Goal: Transaction & Acquisition: Obtain resource

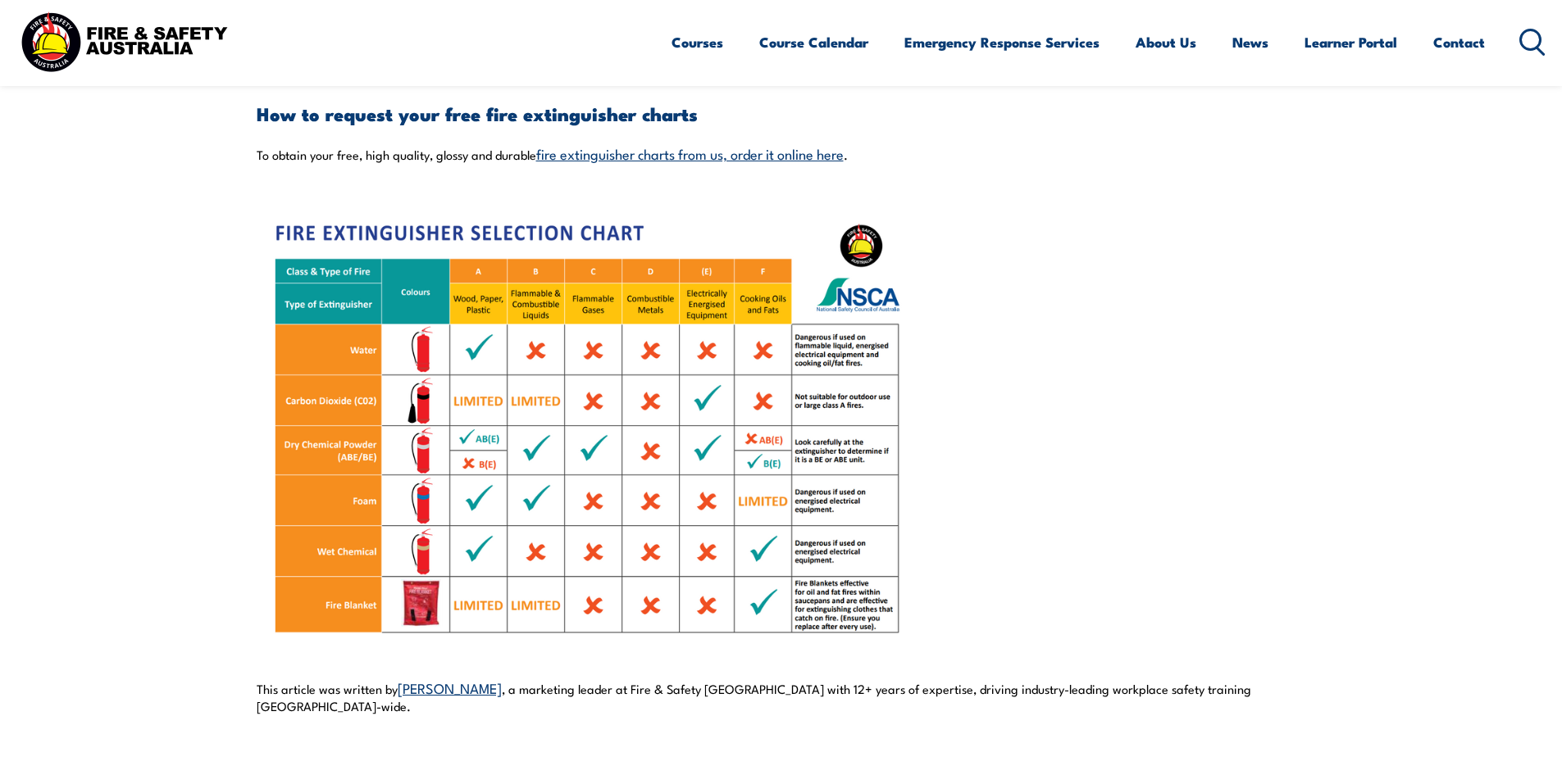
scroll to position [1066, 0]
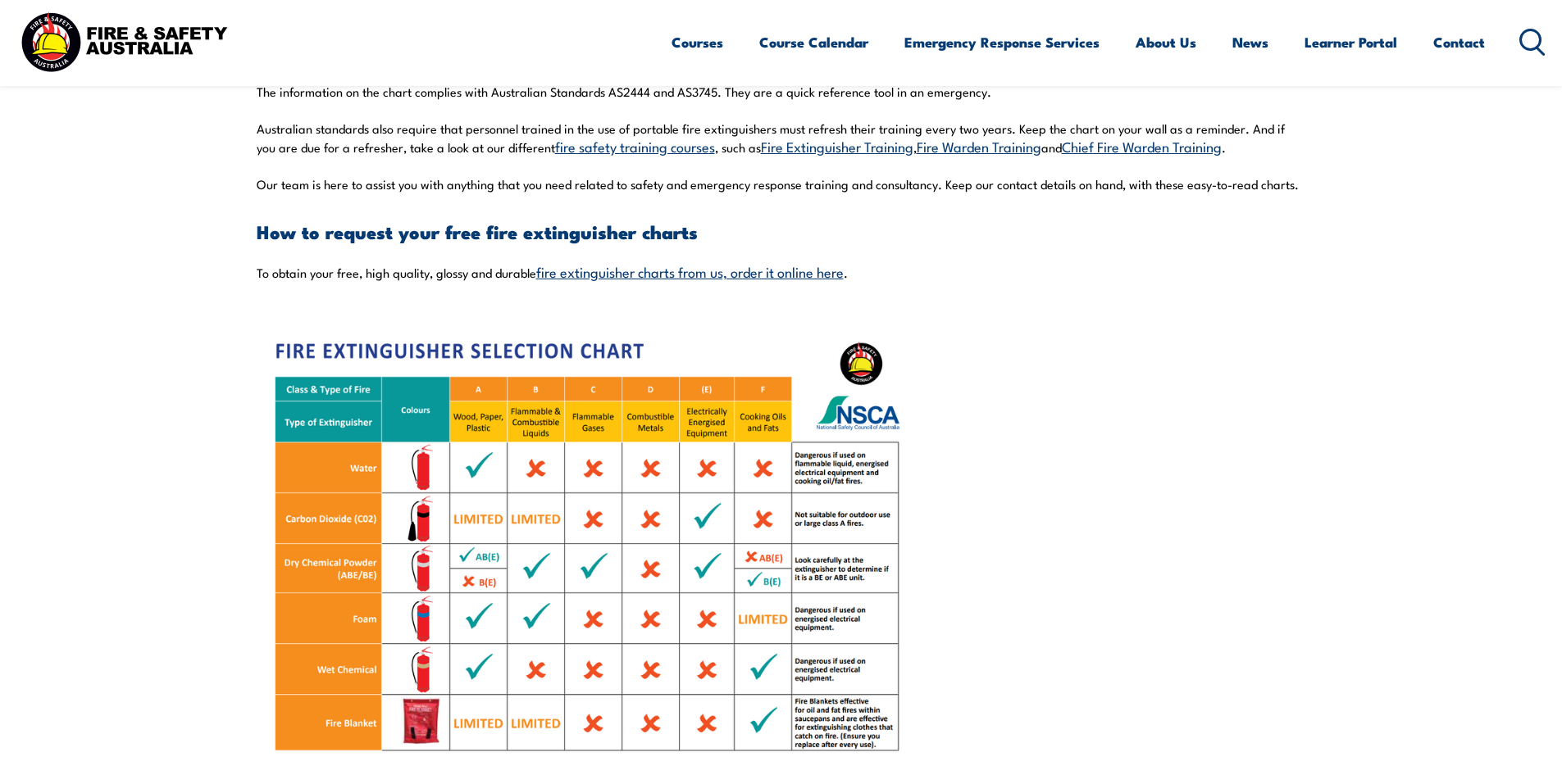
click at [676, 276] on link "fire extinguisher charts from us, order it online here" at bounding box center [689, 272] width 308 height 20
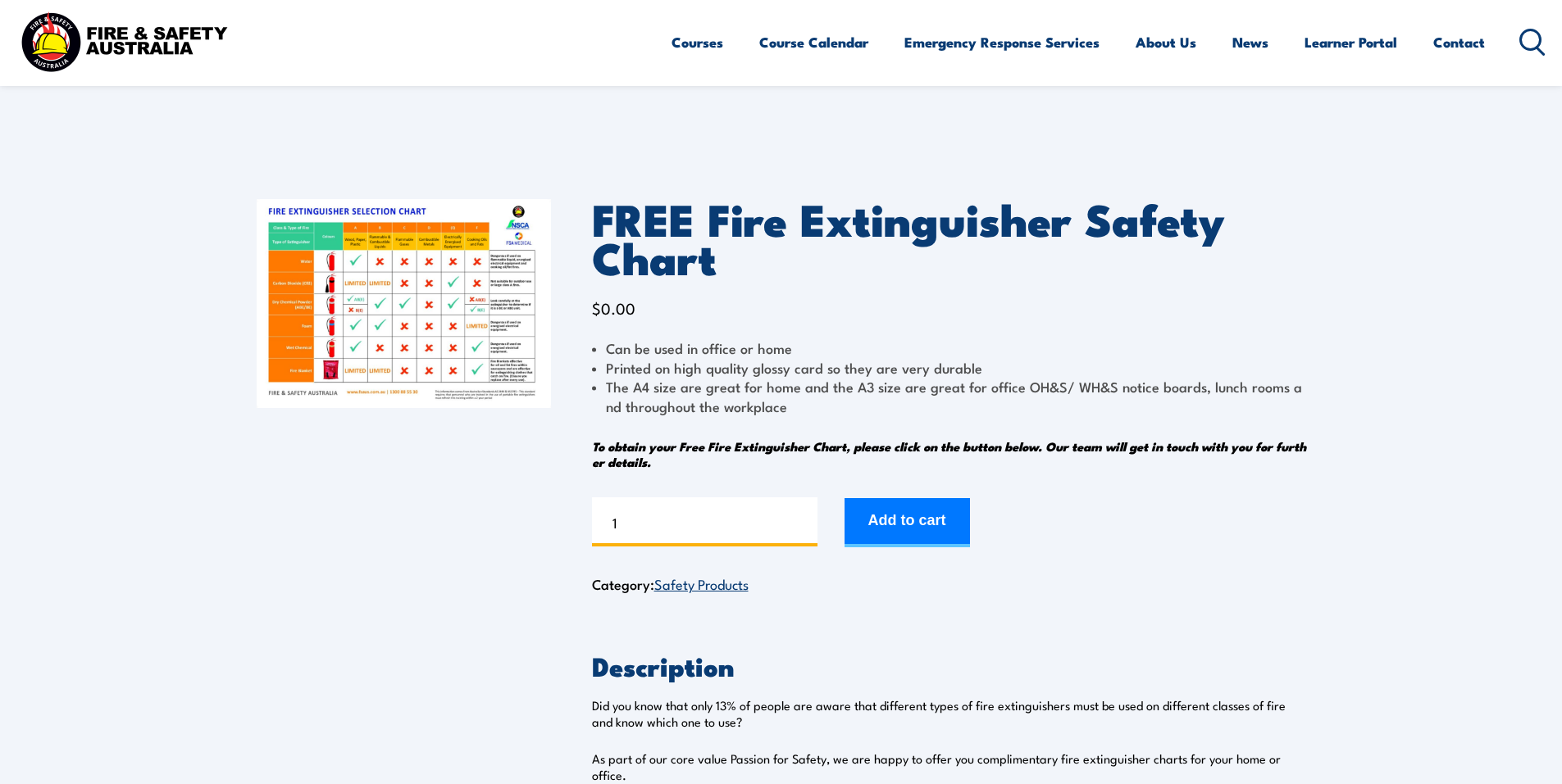
drag, startPoint x: 683, startPoint y: 528, endPoint x: 490, endPoint y: 523, distance: 193.1
click at [490, 523] on div "FREE Fire Extinguisher Safety Chart $ 0.00 Can be used in office or home Printe…" at bounding box center [781, 528] width 1049 height 740
type input "10"
click at [935, 526] on button "Add to cart" at bounding box center [907, 522] width 125 height 49
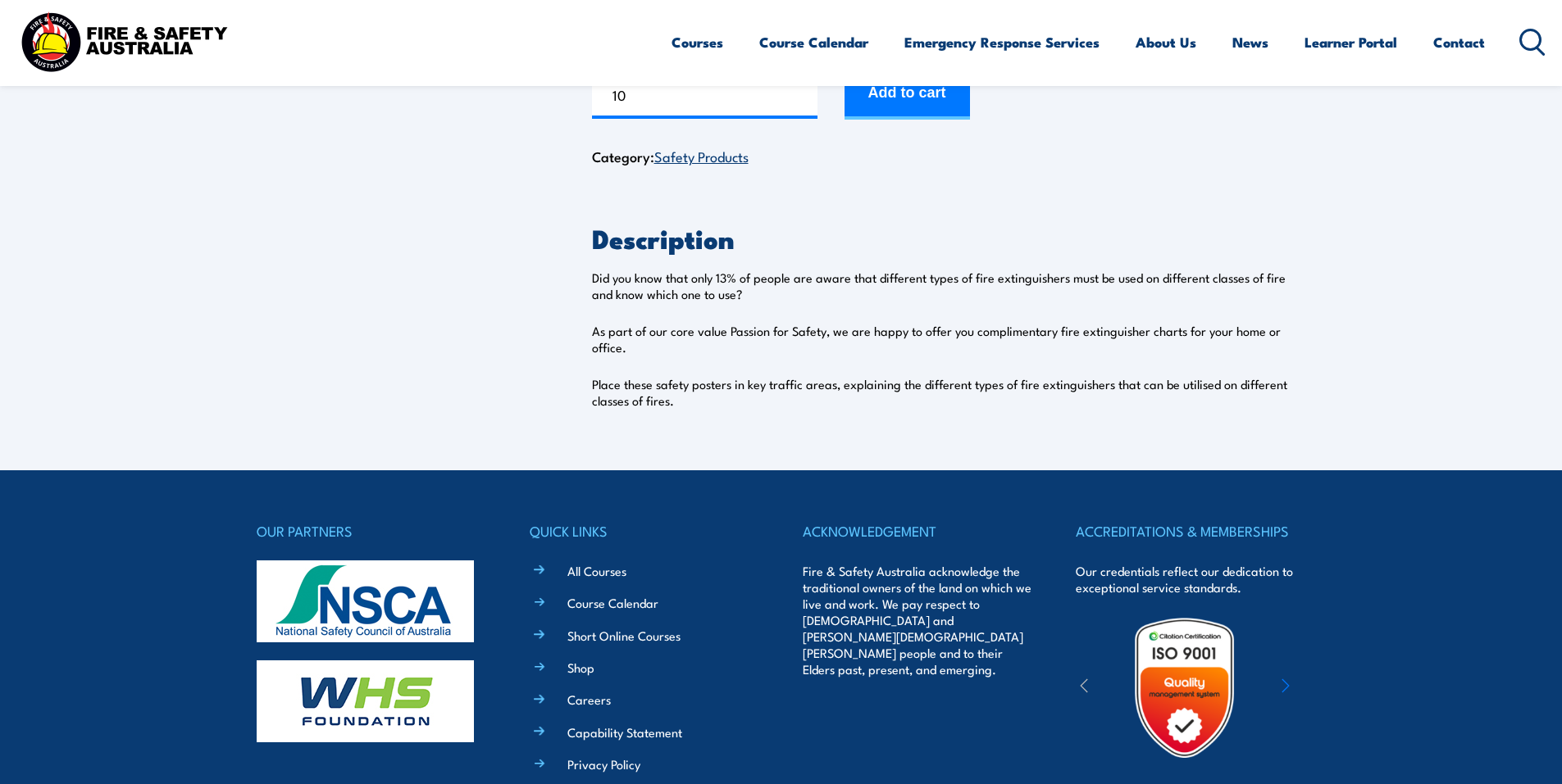
scroll to position [491, 0]
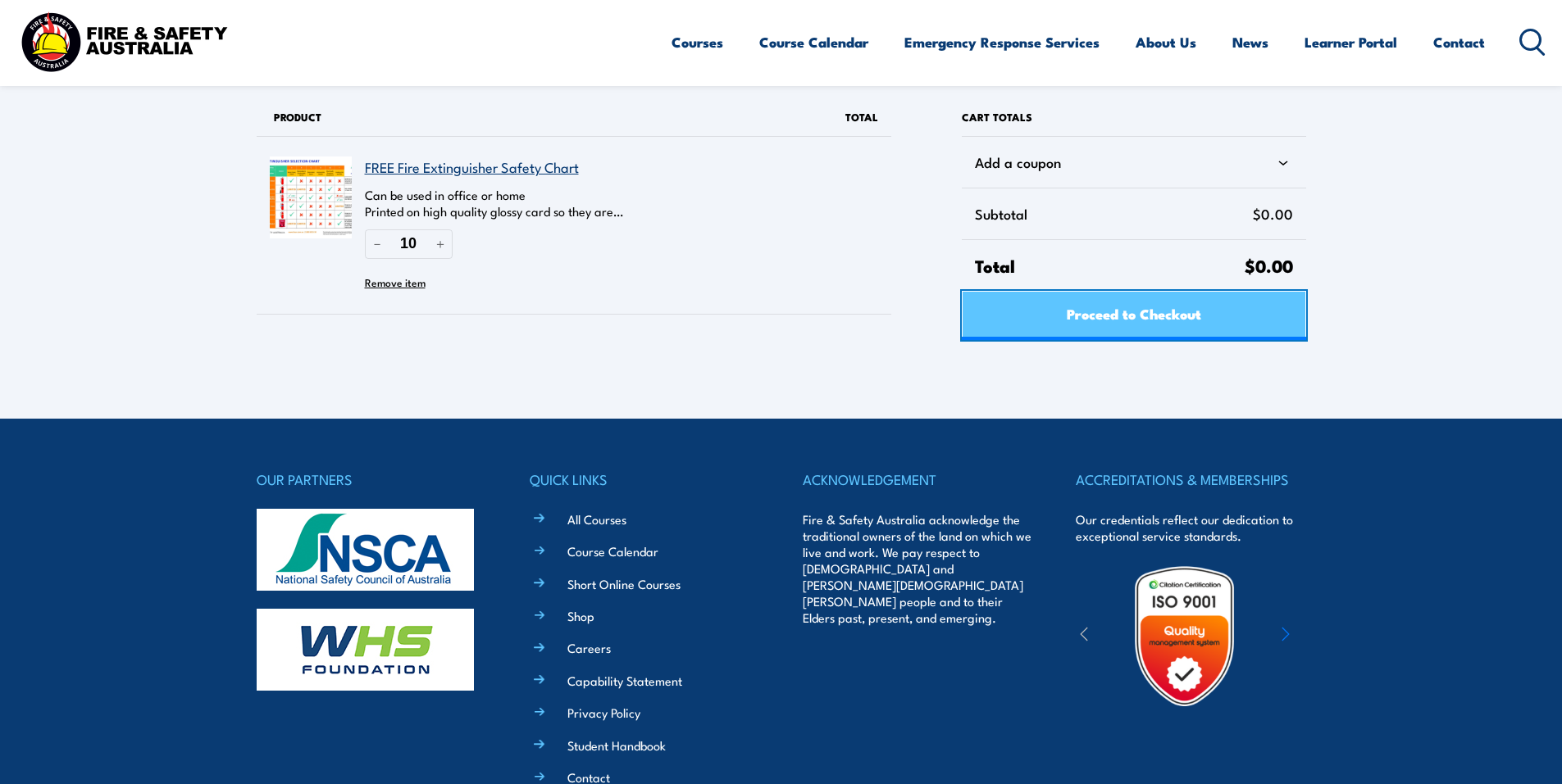
click at [1065, 324] on link "Proceed to Checkout" at bounding box center [1134, 315] width 343 height 49
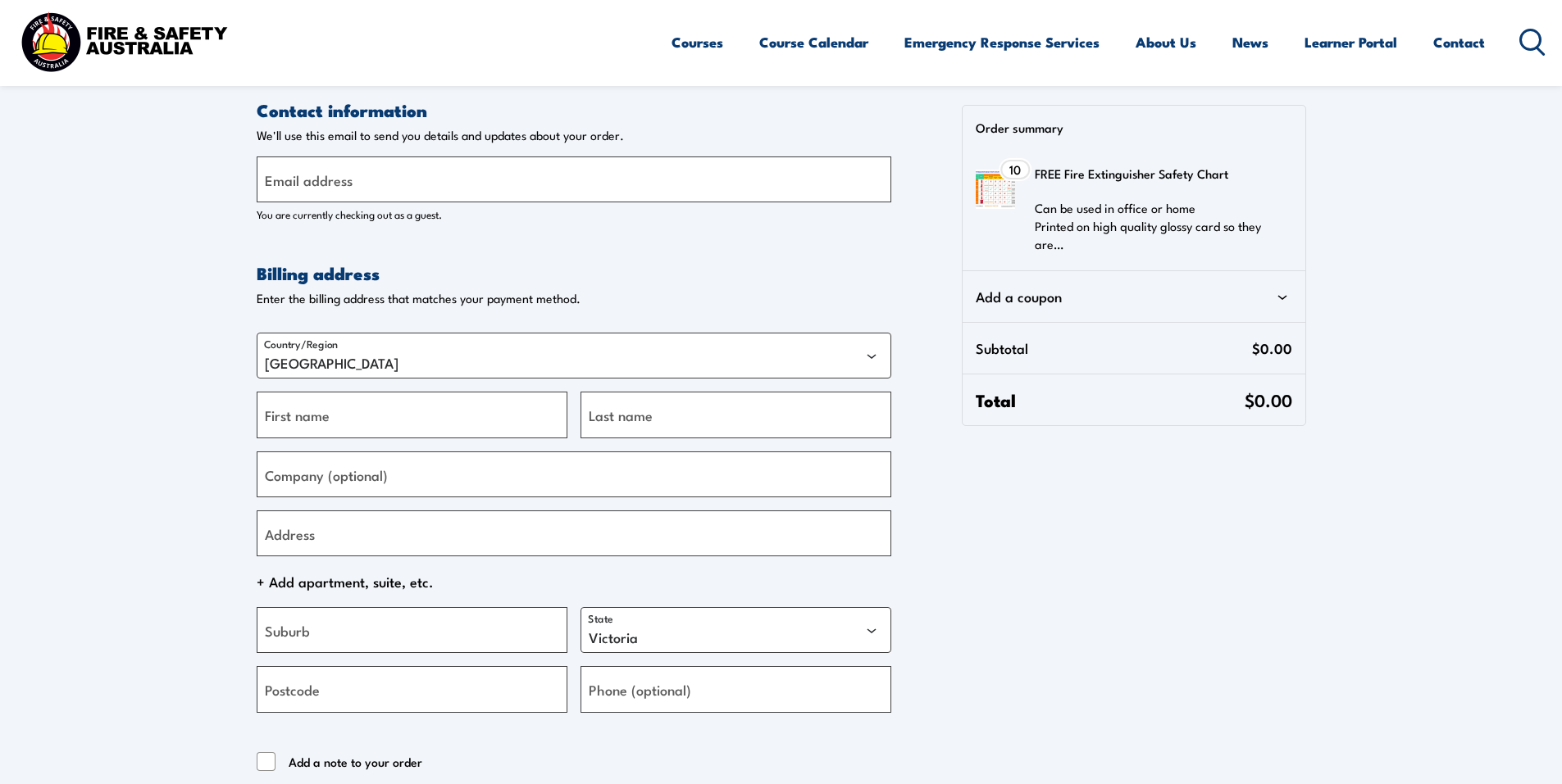
select select "VIC"
click at [465, 174] on input "Email address" at bounding box center [573, 179] width 634 height 46
type input "kzauner-deville@carechoice.com.au"
type input "Kai"
type input "Zauner-De Ville"
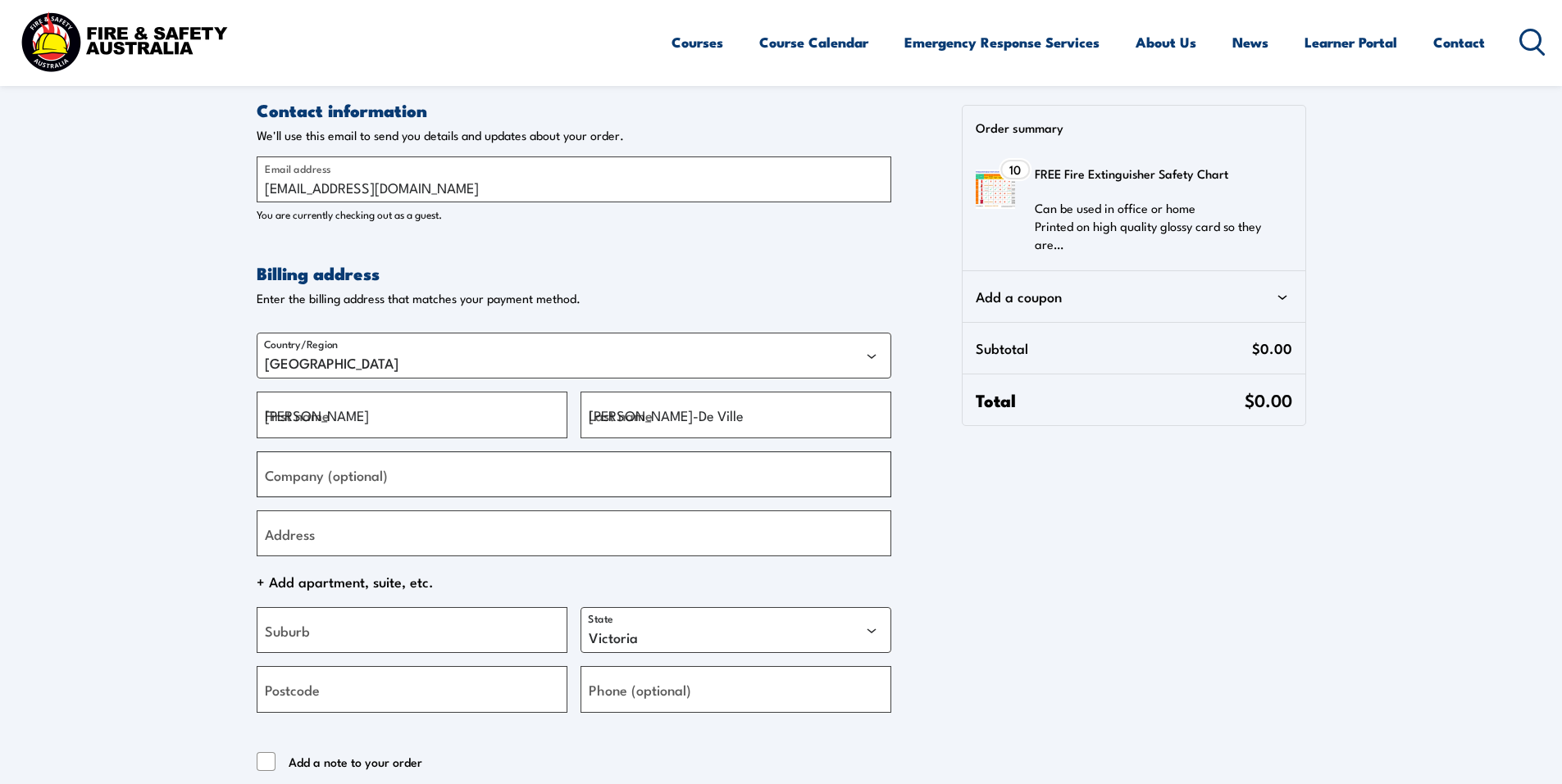
type input "CareChoice"
type input "Building C, Level 4/211 Wellington Rd"
type input "Mulgrave"
type input "3170"
type input "[PHONE_NUMBER]"
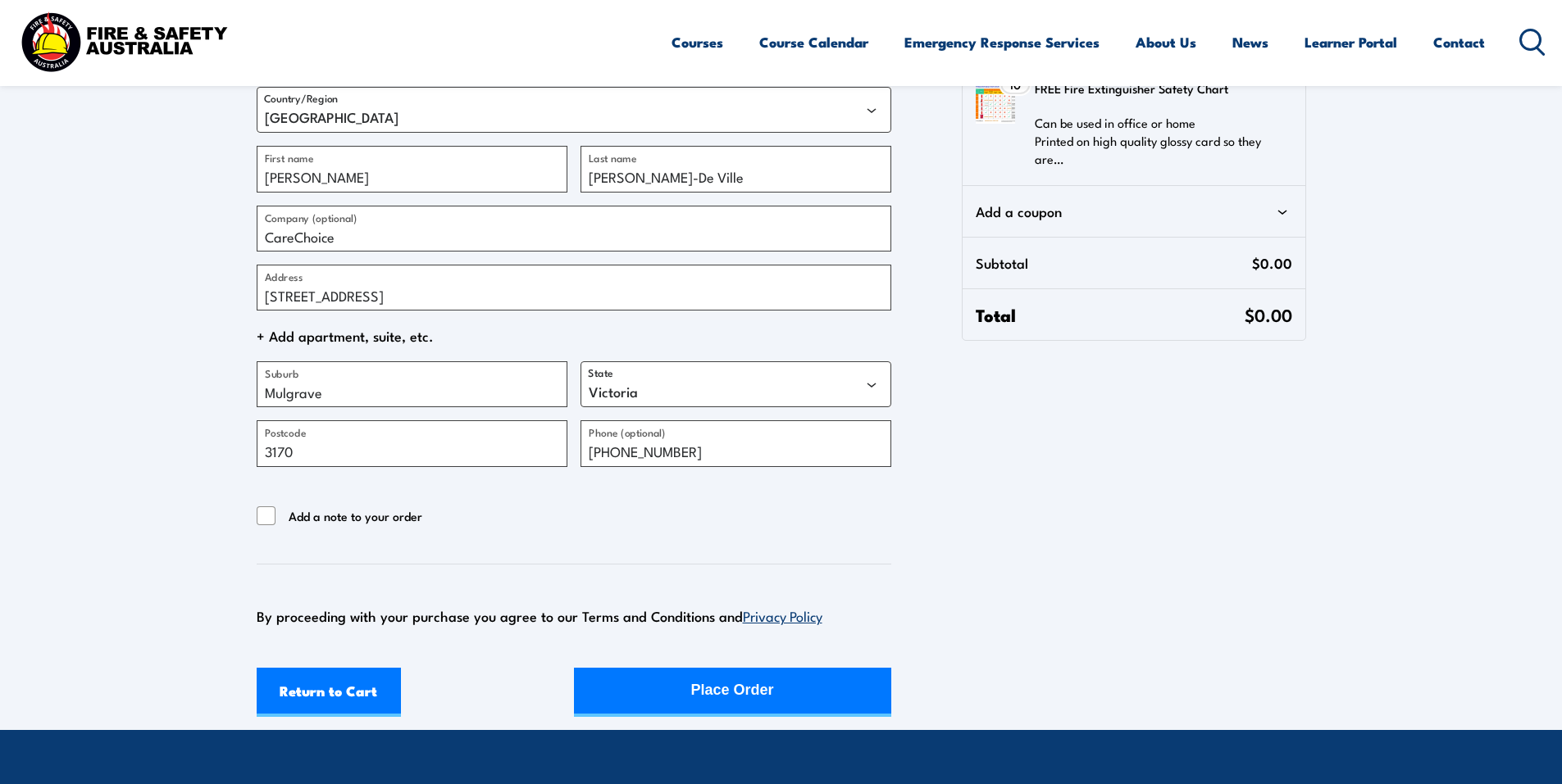
scroll to position [327, 0]
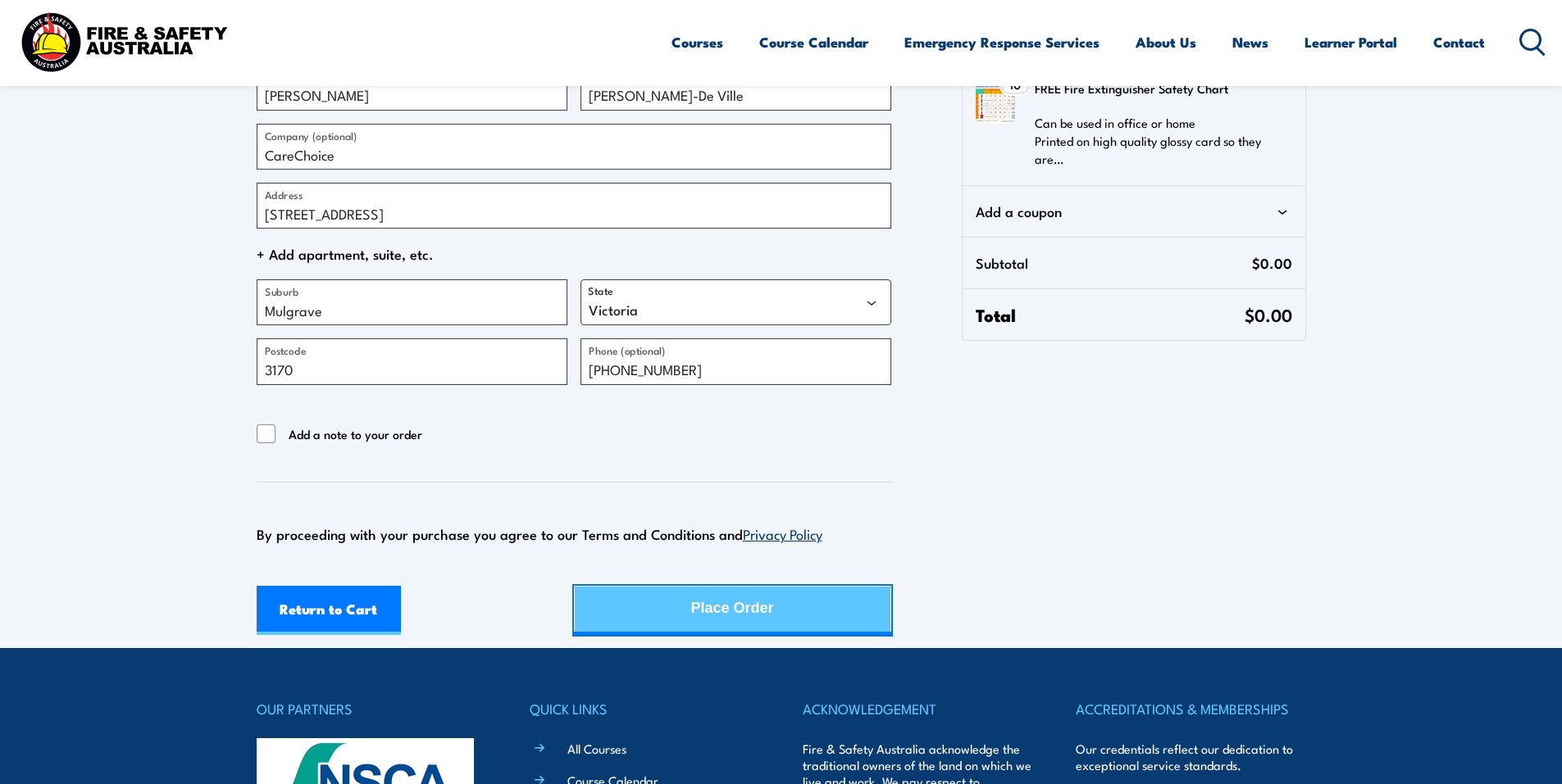
click at [695, 602] on div "Place Order" at bounding box center [732, 608] width 83 height 43
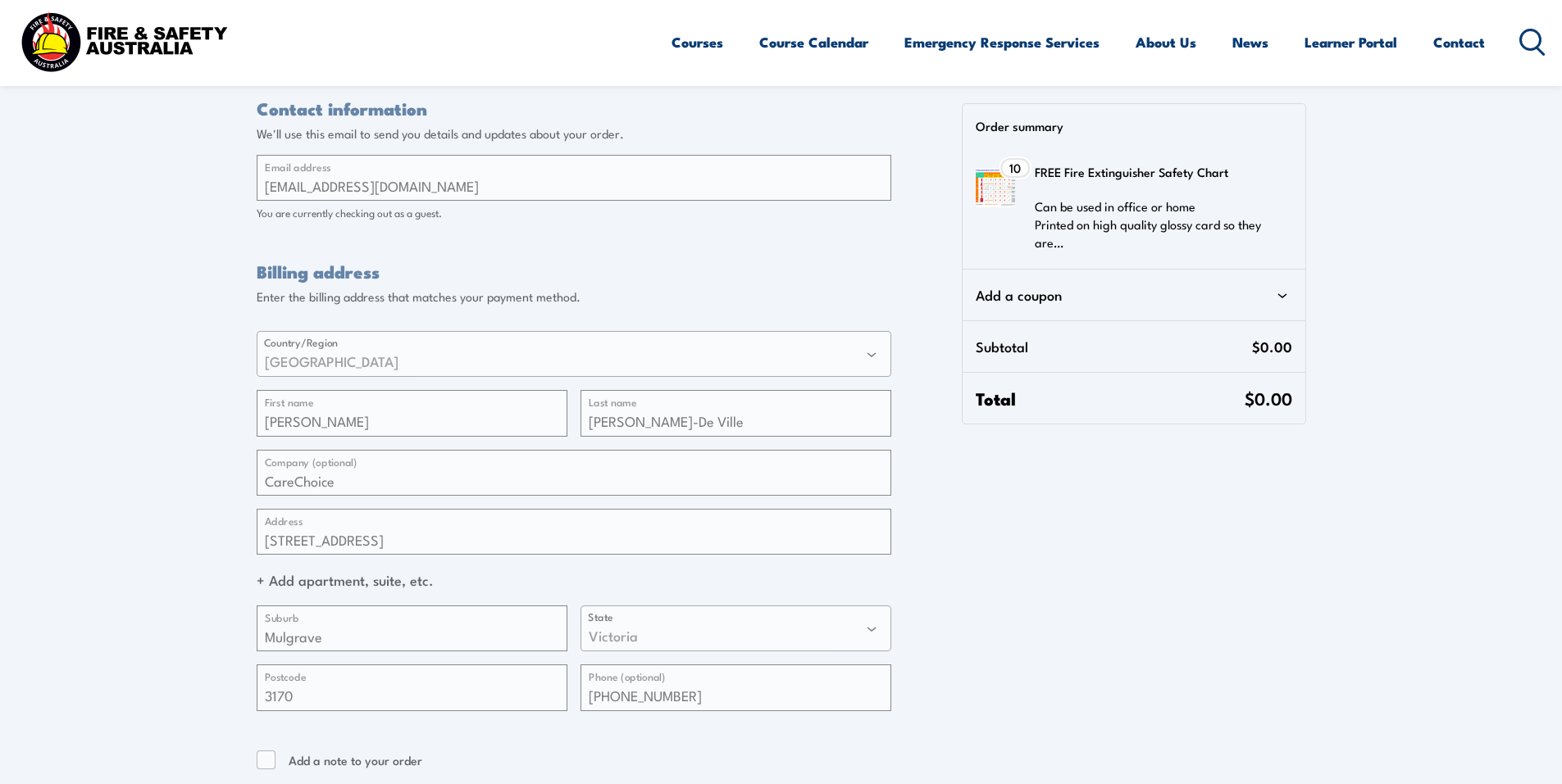
scroll to position [0, 0]
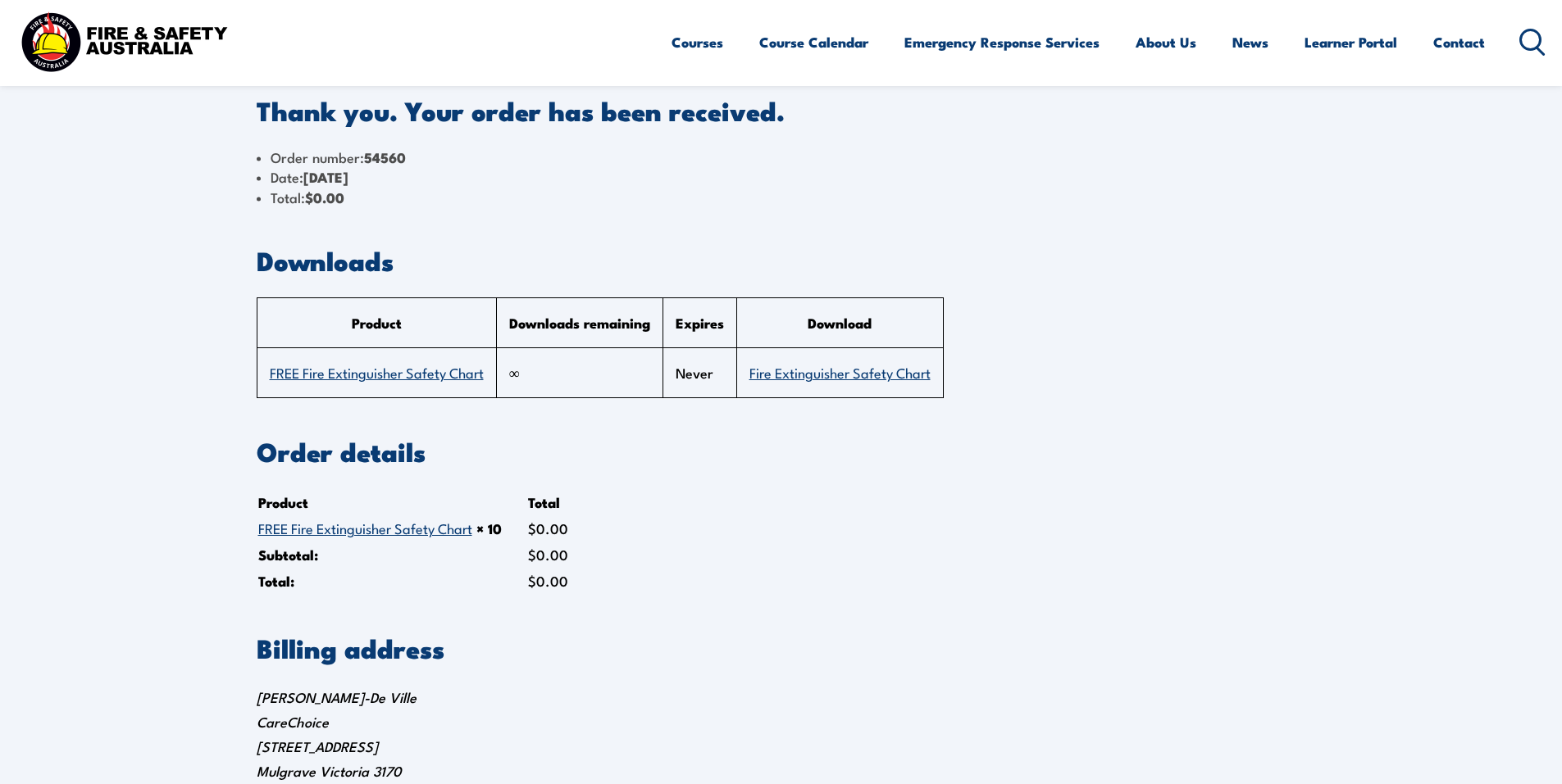
click at [880, 378] on link "Fire Extinguisher Safety Chart" at bounding box center [839, 372] width 181 height 20
click at [1154, 282] on section "Downloads Product Downloads remaining Expires Download FREE Fire Extinguisher S…" at bounding box center [781, 323] width 1049 height 150
